Goal: Task Accomplishment & Management: Complete application form

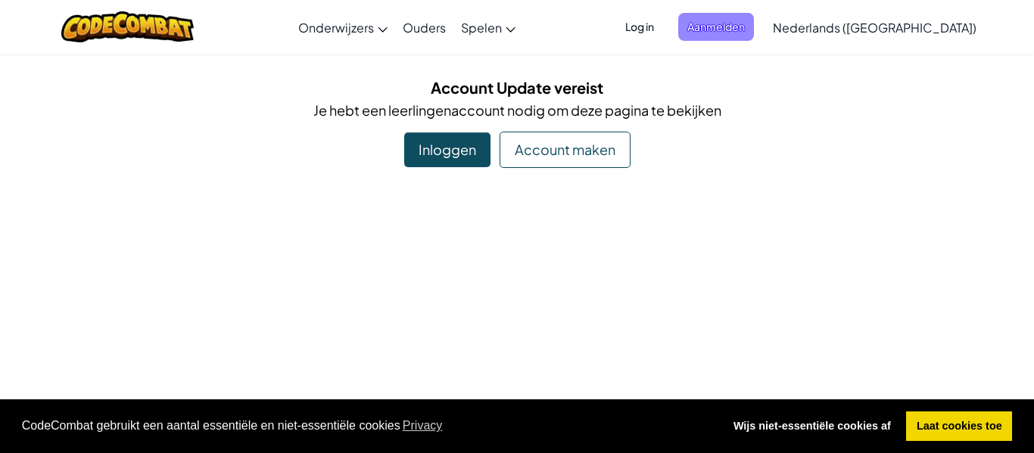
click at [754, 23] on span "Aanmelden" at bounding box center [716, 27] width 76 height 28
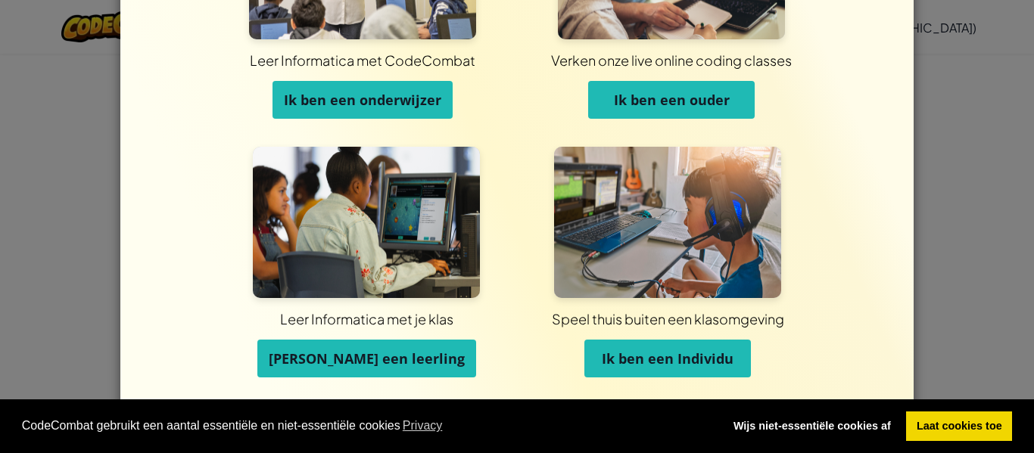
scroll to position [146, 0]
click at [405, 363] on span "[PERSON_NAME] een leerling" at bounding box center [367, 359] width 196 height 18
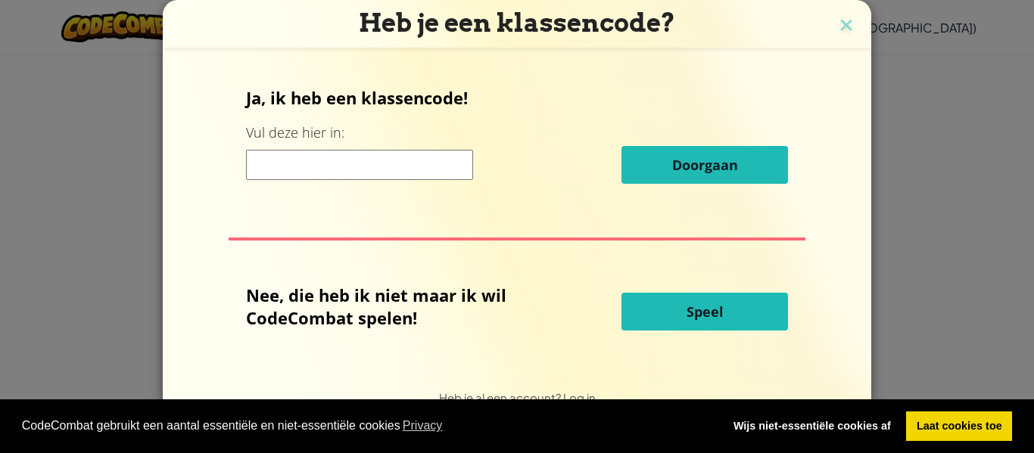
scroll to position [0, 0]
click at [428, 157] on input at bounding box center [359, 165] width 227 height 30
click at [380, 166] on input at bounding box center [359, 165] width 227 height 30
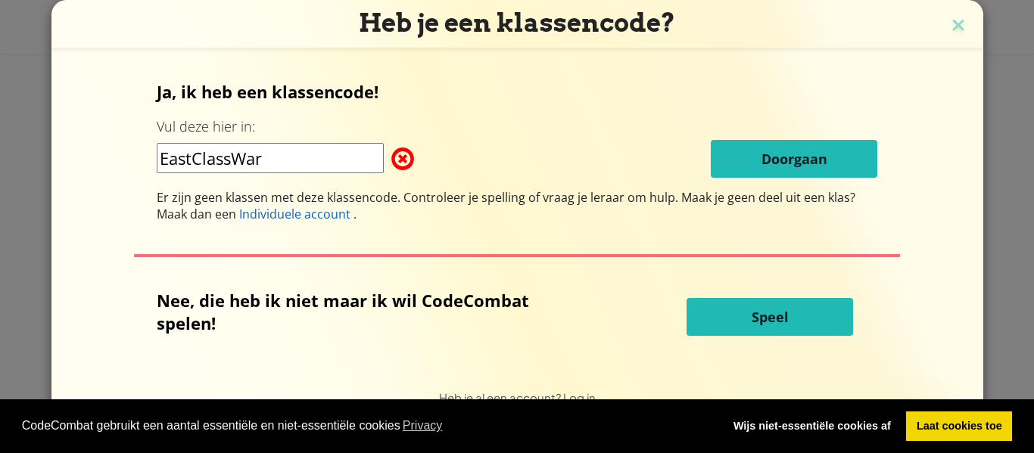
type input "EastClassWarm"
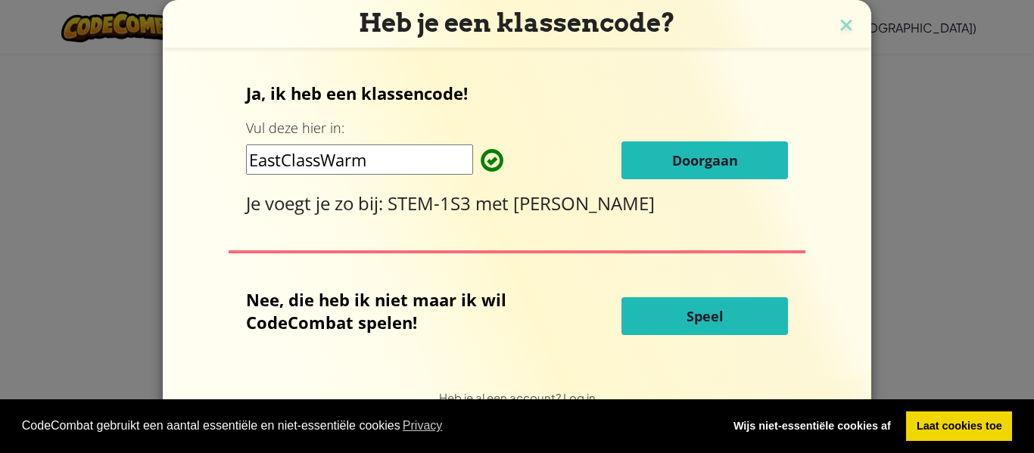
click at [758, 155] on button "Doorgaan" at bounding box center [704, 161] width 166 height 38
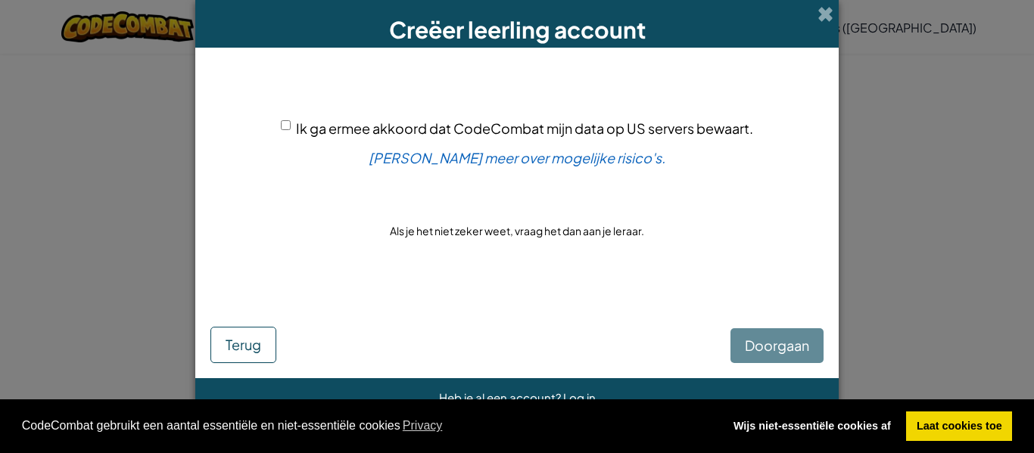
click at [281, 123] on input "Ik ga ermee akkoord dat CodeCombat mijn data op US servers bewaart." at bounding box center [286, 125] width 10 height 10
checkbox input "true"
click at [783, 335] on button "Doorgaan" at bounding box center [776, 345] width 93 height 35
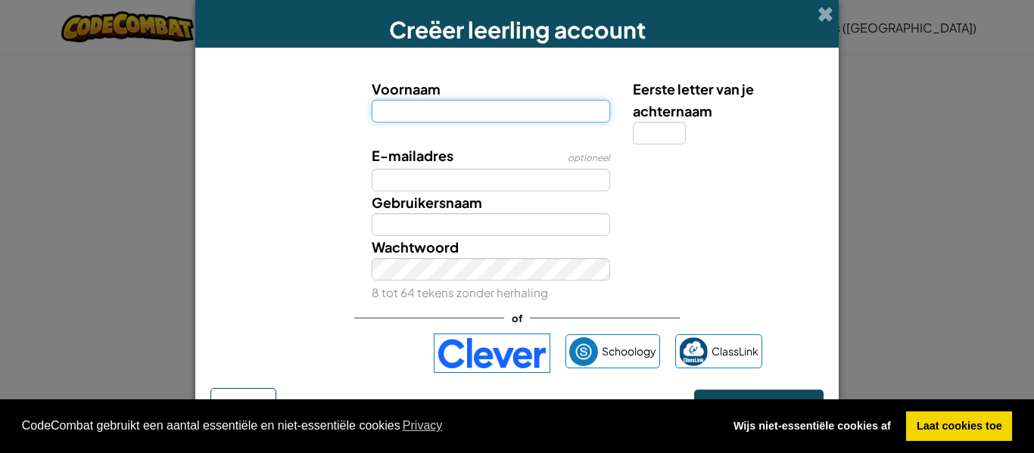
click at [472, 106] on input "Voornaam" at bounding box center [491, 111] width 239 height 23
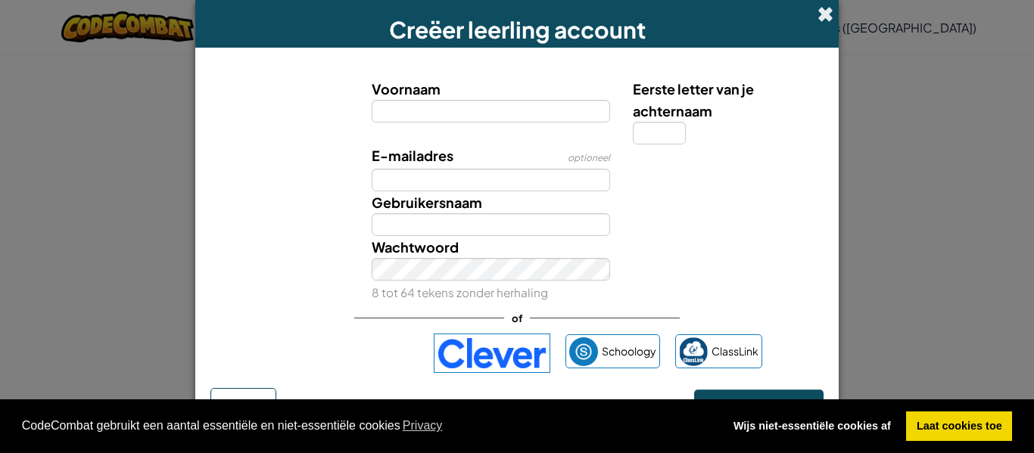
click at [820, 14] on span at bounding box center [825, 14] width 16 height 16
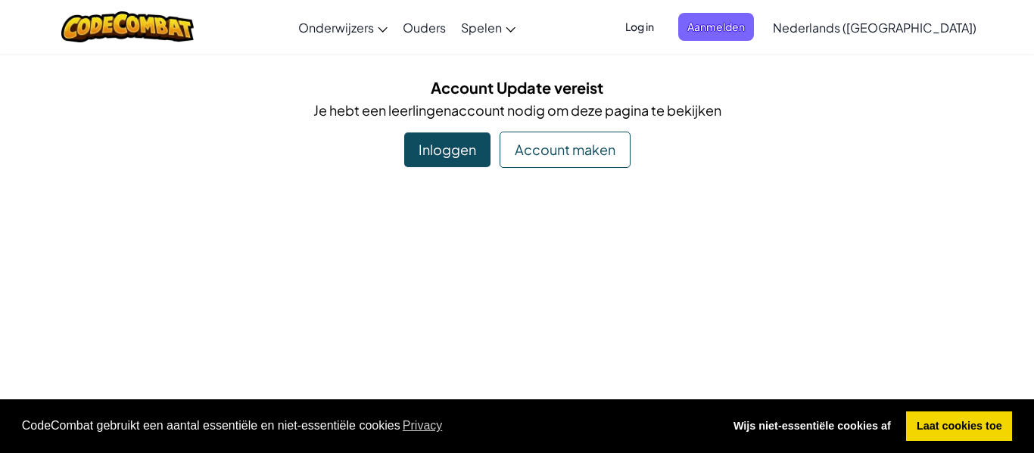
click at [827, 28] on link "Nederlands ([GEOGRAPHIC_DATA])" at bounding box center [874, 27] width 219 height 41
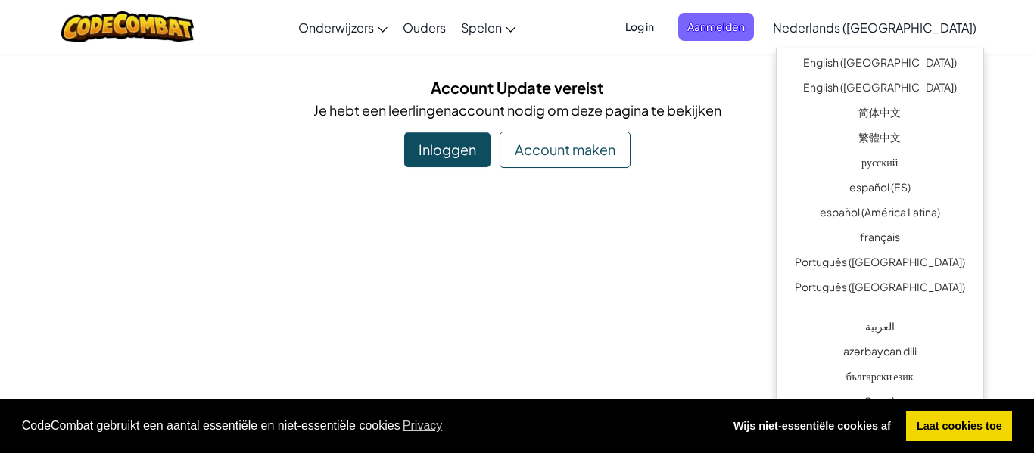
click at [582, 139] on div "Account maken" at bounding box center [564, 150] width 131 height 36
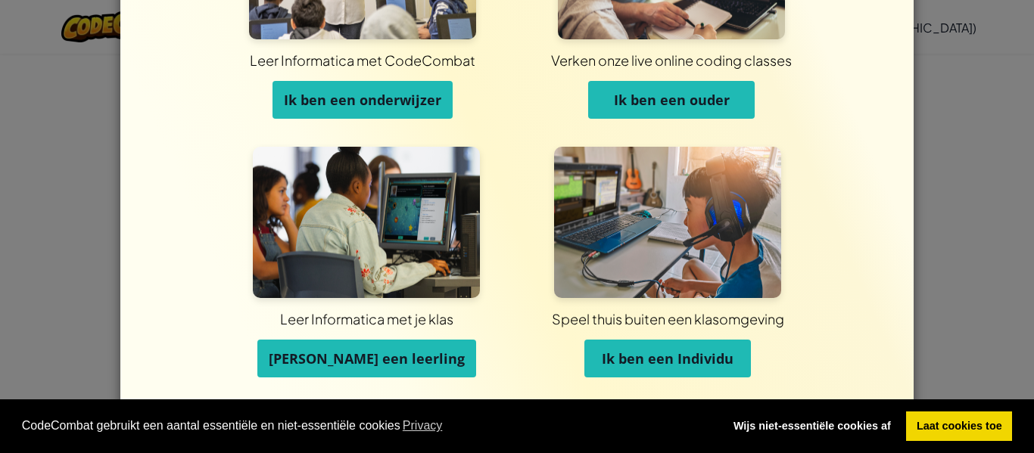
scroll to position [141, 0]
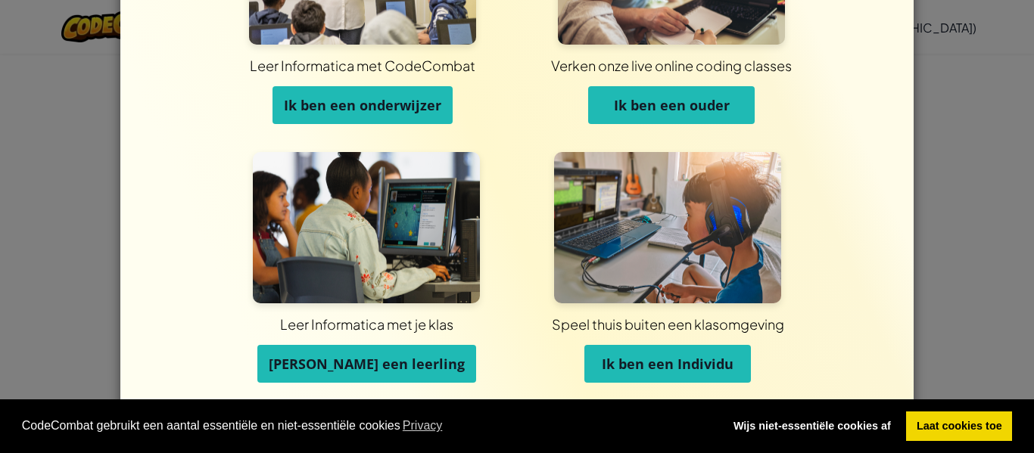
click at [411, 356] on span "[PERSON_NAME] een leerling" at bounding box center [367, 364] width 196 height 18
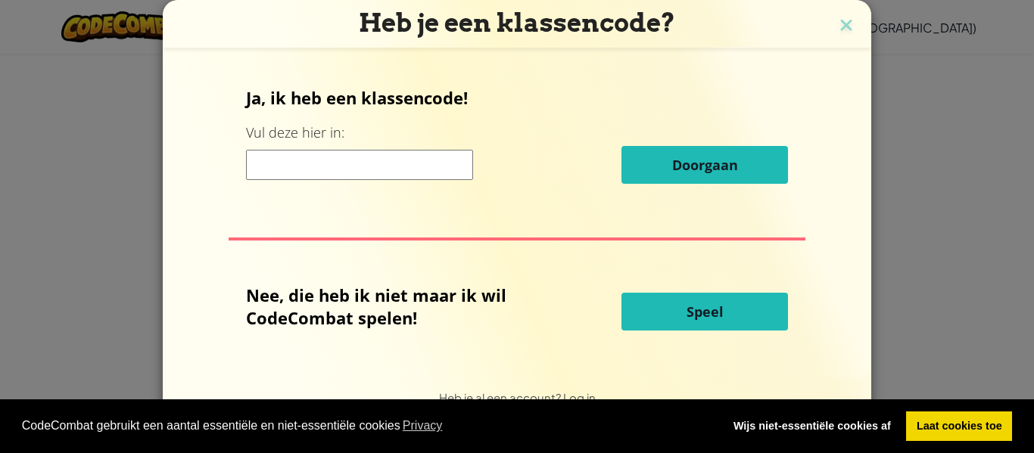
scroll to position [0, 0]
click at [381, 172] on input at bounding box center [359, 165] width 227 height 30
type input "EastClassWarm"
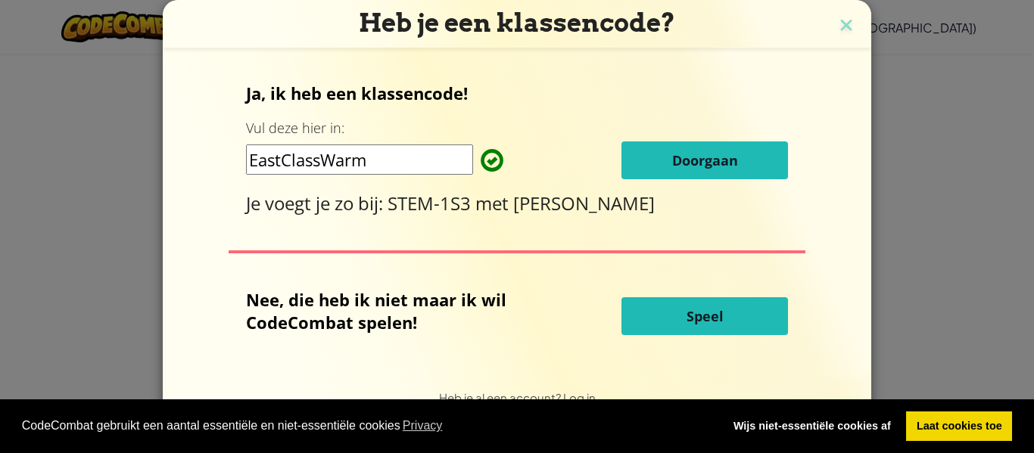
click at [749, 148] on button "Doorgaan" at bounding box center [704, 161] width 166 height 38
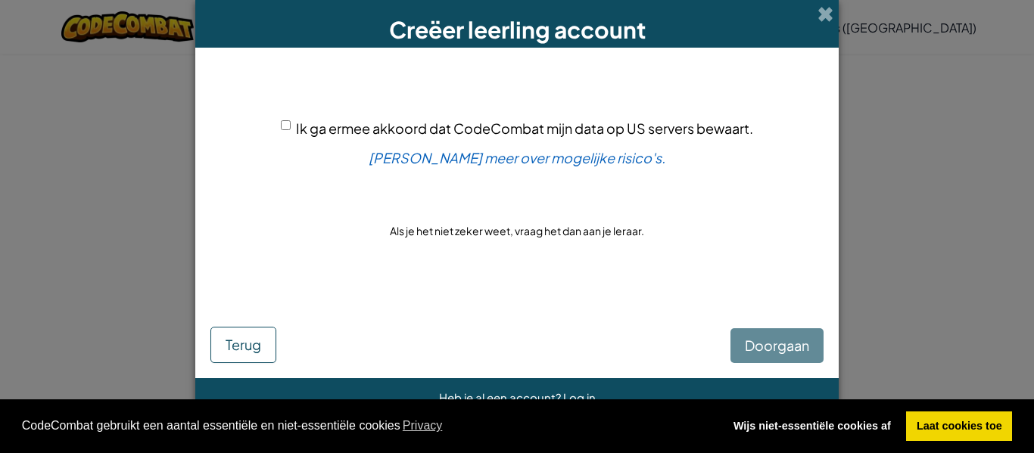
click at [285, 125] on input "Ik ga ermee akkoord dat CodeCombat mijn data op US servers bewaart." at bounding box center [286, 125] width 10 height 10
checkbox input "true"
click at [793, 344] on span "Doorgaan" at bounding box center [777, 345] width 64 height 17
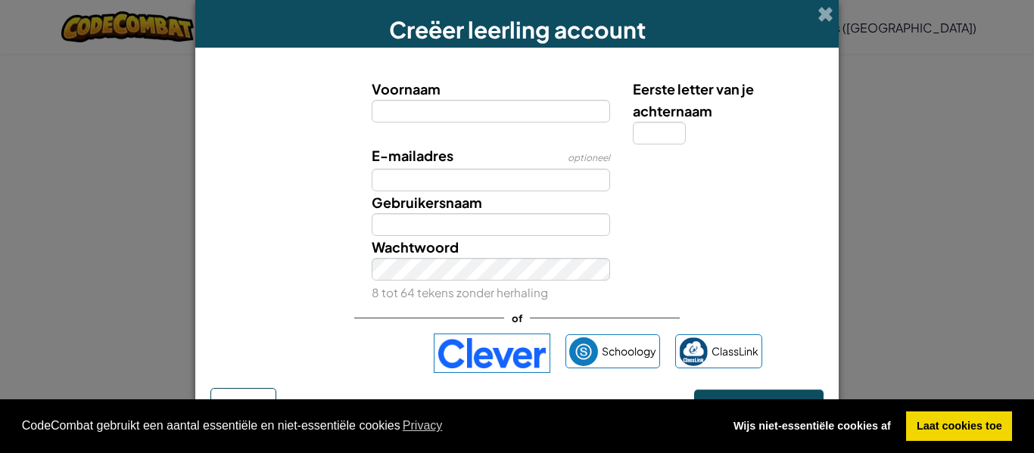
click at [512, 110] on input "Voornaam" at bounding box center [491, 111] width 239 height 23
type input "[PERSON_NAME]"
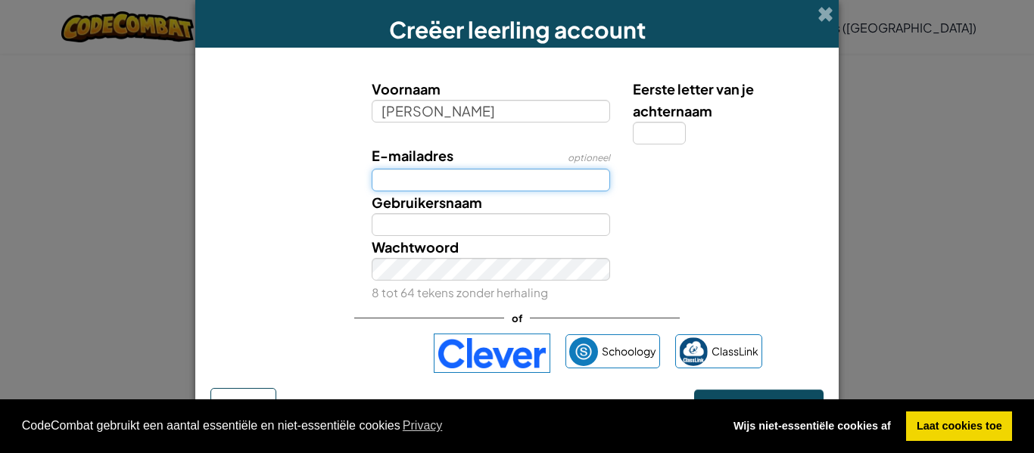
click at [513, 182] on input "E-mailadres" at bounding box center [491, 180] width 239 height 23
type input "[PERSON_NAME]"
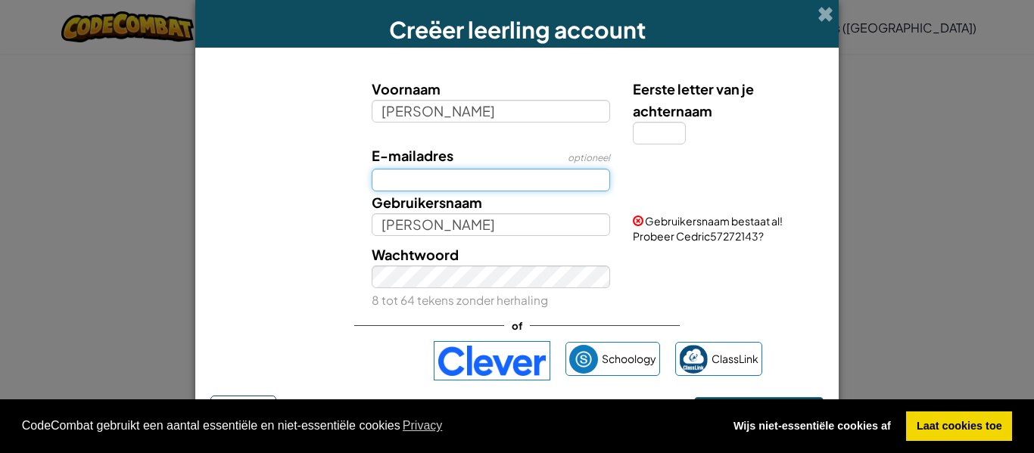
click at [571, 187] on input "E-mailadres" at bounding box center [491, 180] width 239 height 23
click at [580, 173] on input "E-mailadres" at bounding box center [491, 180] width 239 height 23
click at [558, 175] on input "E-mailadres" at bounding box center [491, 180] width 239 height 23
click at [519, 176] on input "E-mailadres" at bounding box center [491, 180] width 239 height 23
click at [493, 186] on input "E-mailadres" at bounding box center [491, 180] width 239 height 23
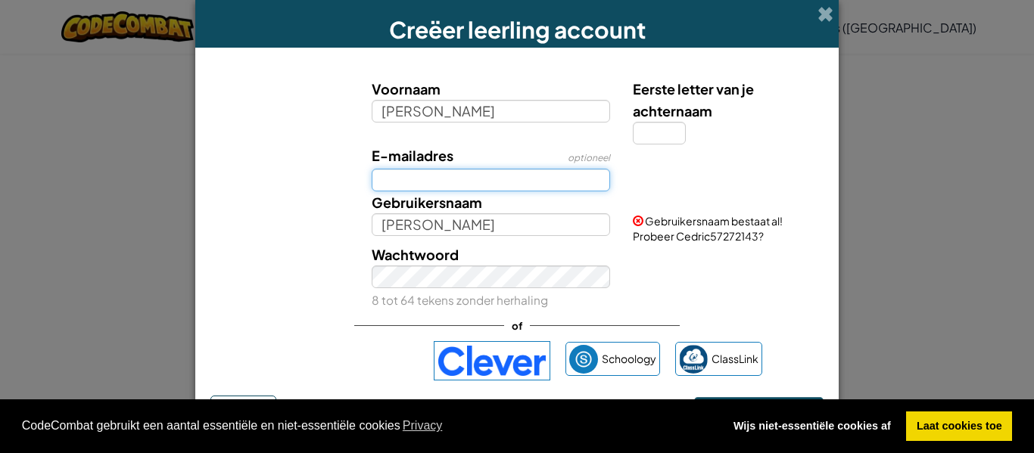
click at [478, 179] on input "E-mailadres" at bounding box center [491, 180] width 239 height 23
click at [438, 179] on input "E-mailadres" at bounding box center [491, 180] width 239 height 23
click at [457, 185] on input "E-mailadres" at bounding box center [491, 180] width 239 height 23
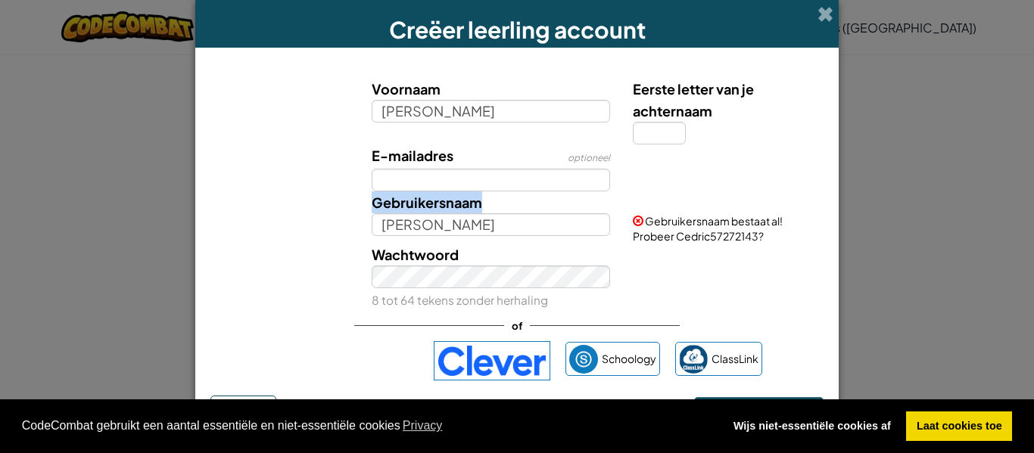
click at [452, 199] on span "Gebruikersnaam" at bounding box center [427, 202] width 110 height 17
click at [452, 213] on input "[PERSON_NAME]" at bounding box center [491, 224] width 239 height 23
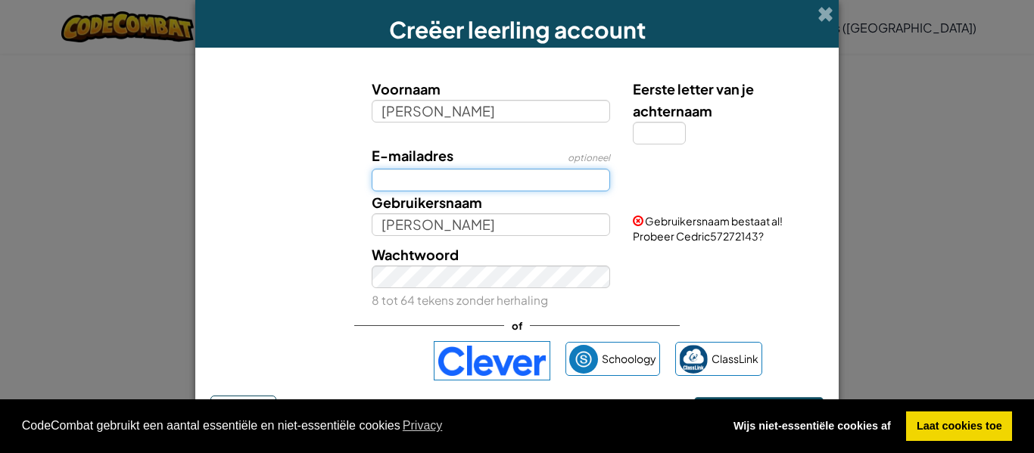
click at [450, 179] on input "E-mailadres" at bounding box center [491, 180] width 239 height 23
click at [453, 184] on input "E-mailadres" at bounding box center [491, 180] width 239 height 23
click at [449, 181] on input "E-mailadres" at bounding box center [491, 180] width 239 height 23
type input "L"
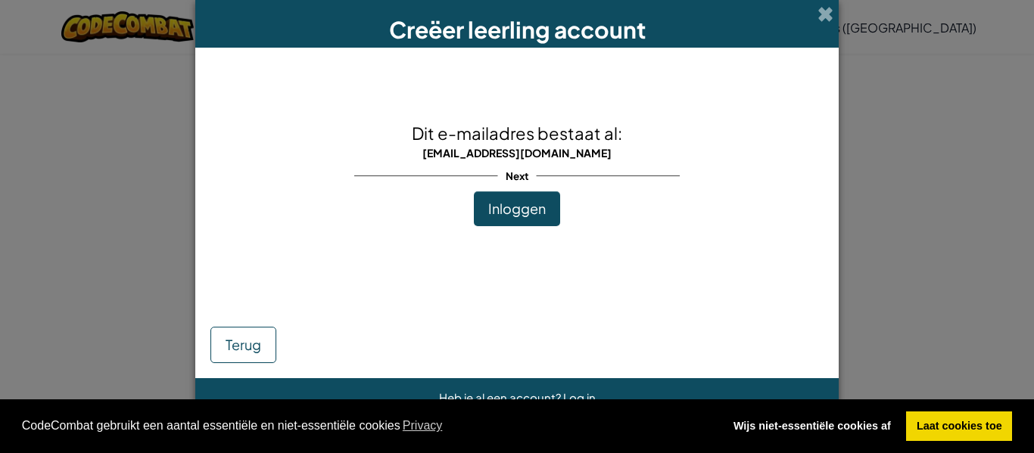
click at [537, 211] on span "Inloggen" at bounding box center [517, 208] width 58 height 17
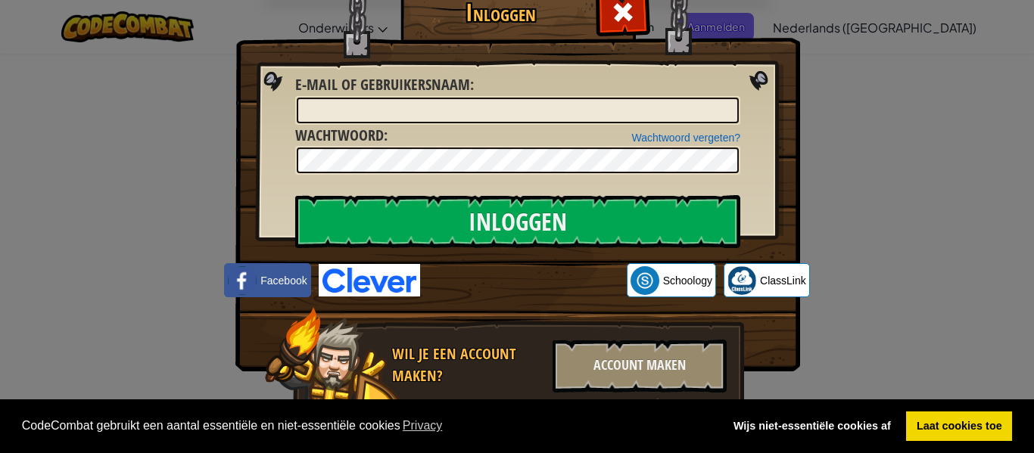
scroll to position [33, 0]
